Goal: Information Seeking & Learning: Check status

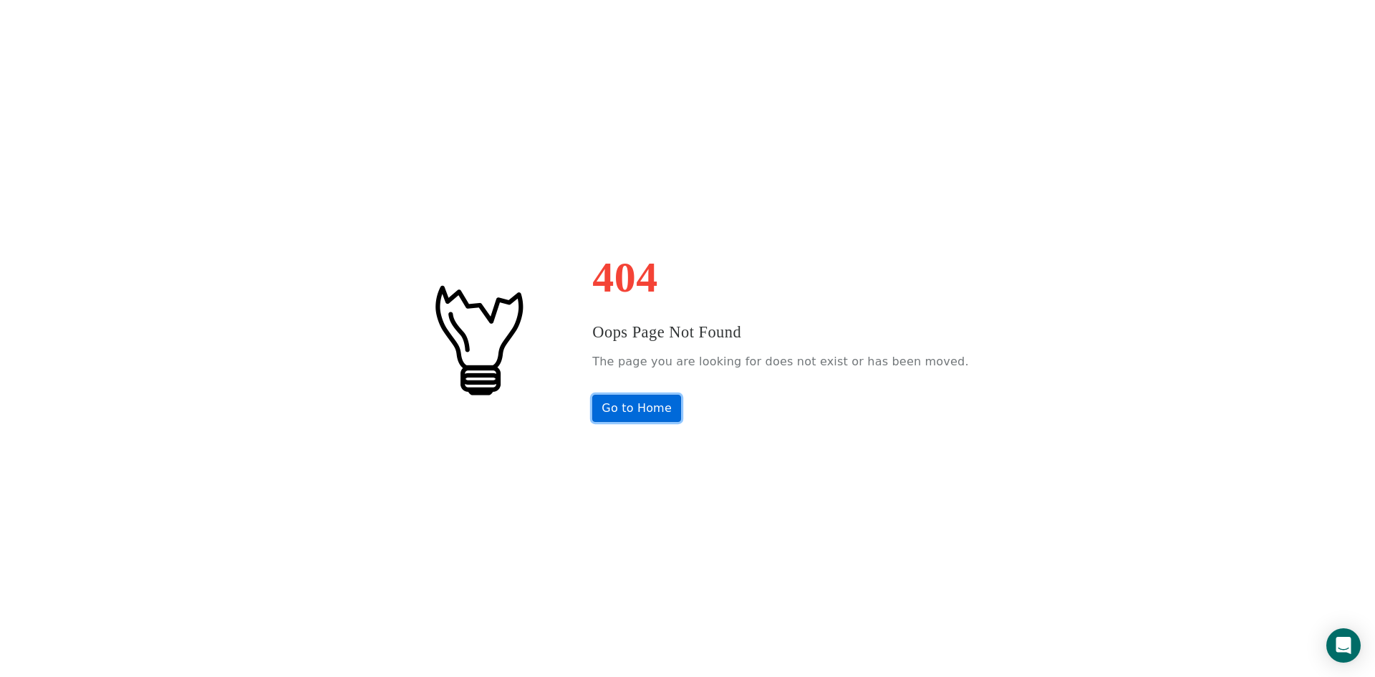
click at [674, 410] on link "Go to Home" at bounding box center [636, 408] width 89 height 27
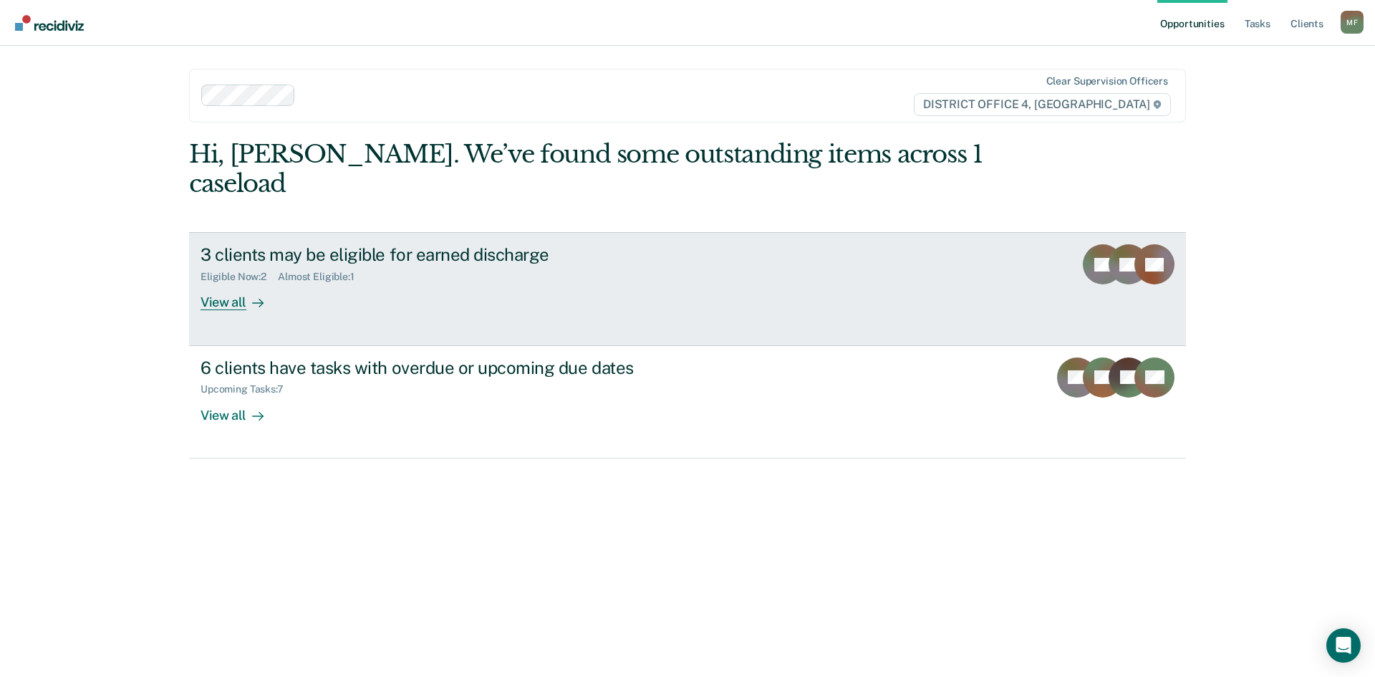
click at [317, 244] on div "3 clients may be eligible for earned discharge" at bounding box center [452, 254] width 503 height 21
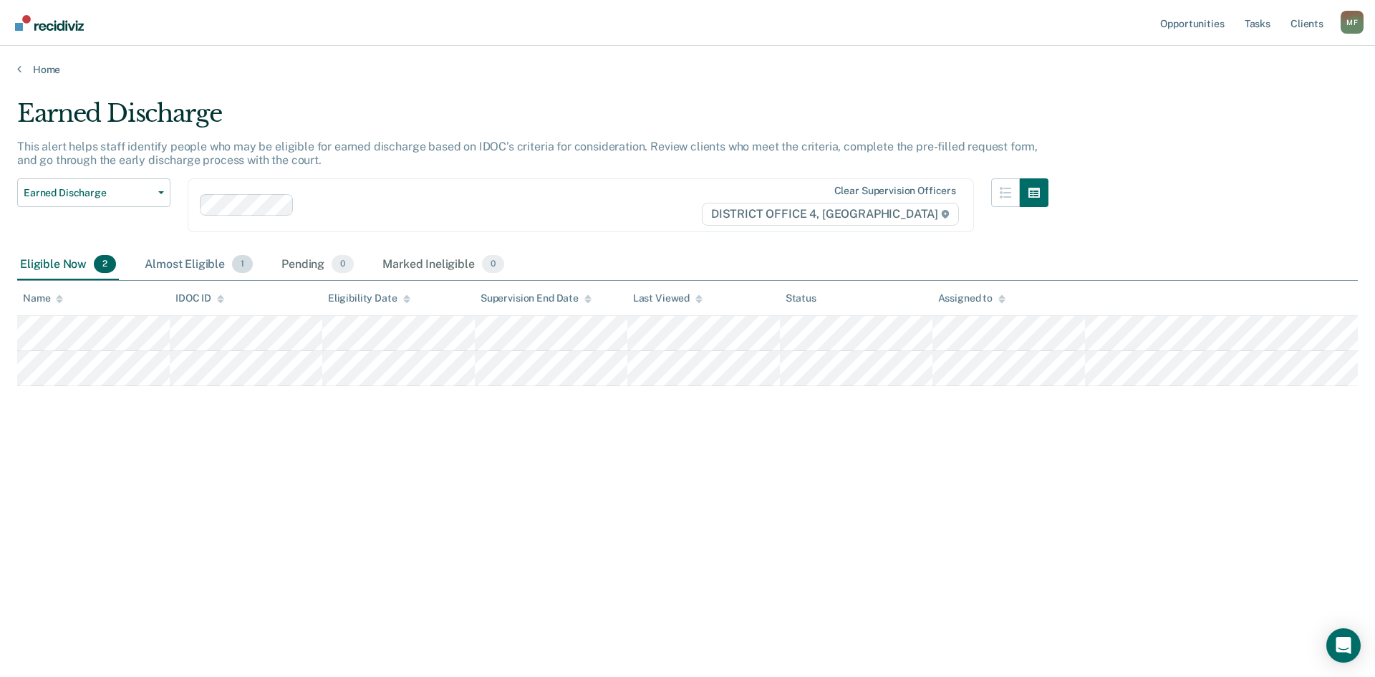
click at [196, 265] on div "Almost Eligible 1" at bounding box center [199, 265] width 114 height 32
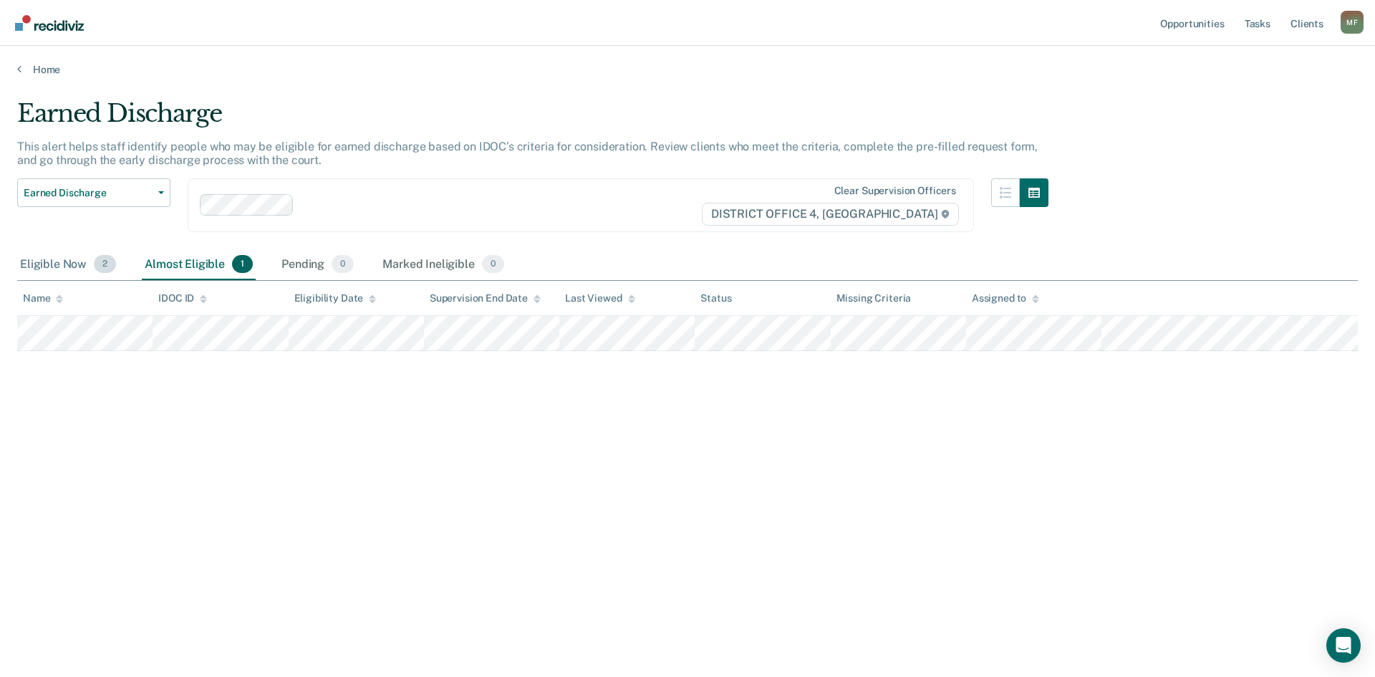
click at [47, 262] on div "Eligible Now 2" at bounding box center [68, 265] width 102 height 32
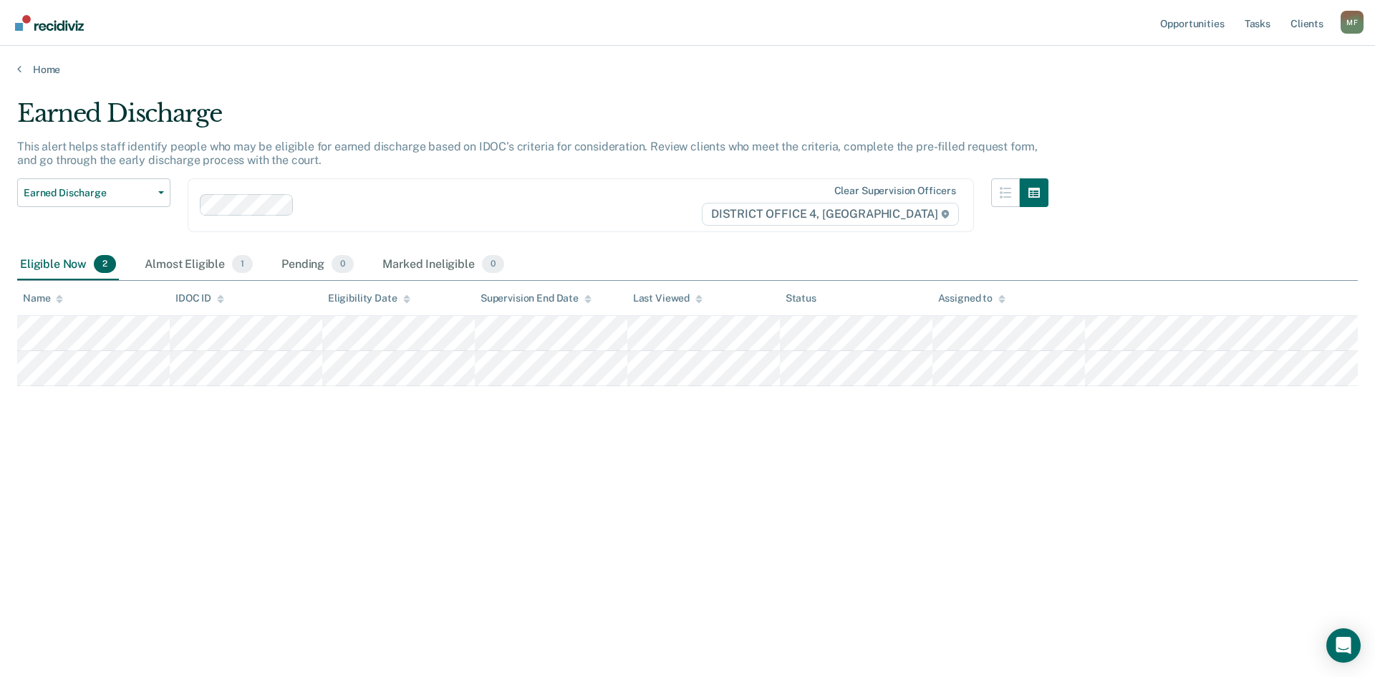
click at [38, 62] on div "Home" at bounding box center [687, 61] width 1375 height 30
click at [44, 74] on link "Home" at bounding box center [687, 69] width 1341 height 13
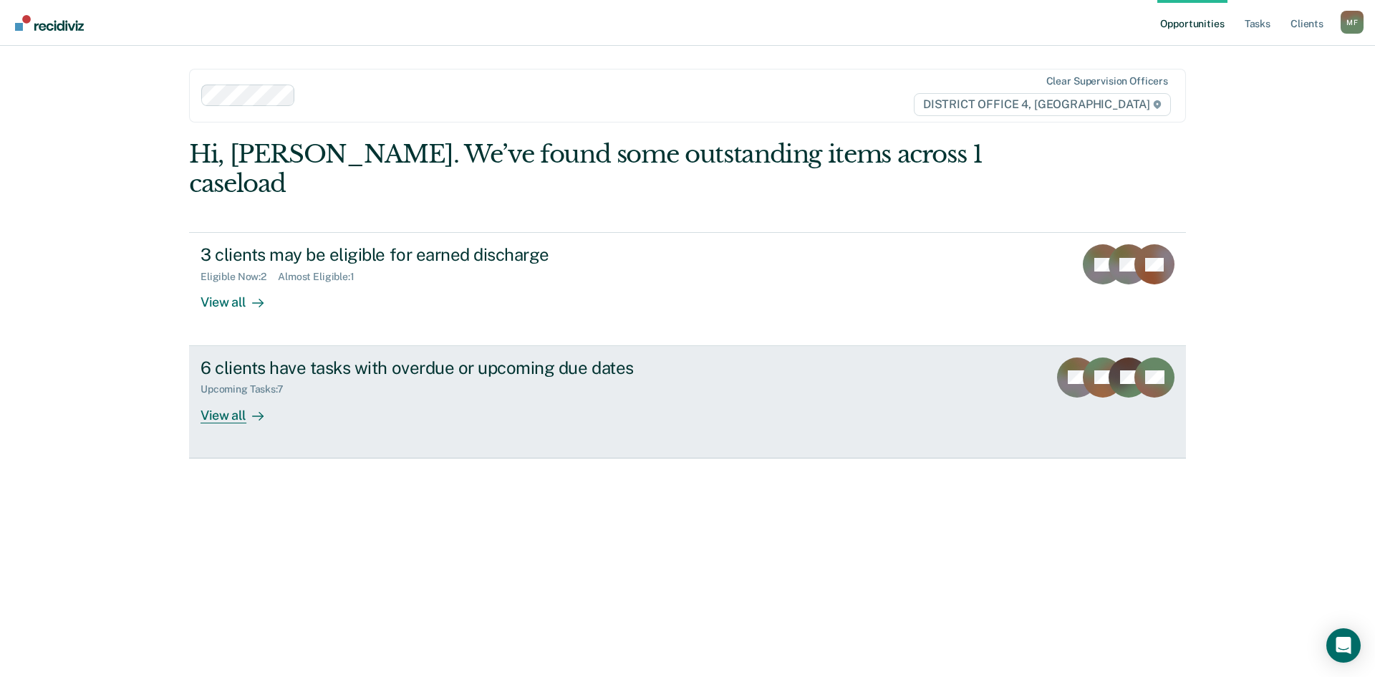
click at [281, 357] on div "6 clients have tasks with overdue or upcoming due dates" at bounding box center [452, 367] width 503 height 21
